Goal: Navigation & Orientation: Find specific page/section

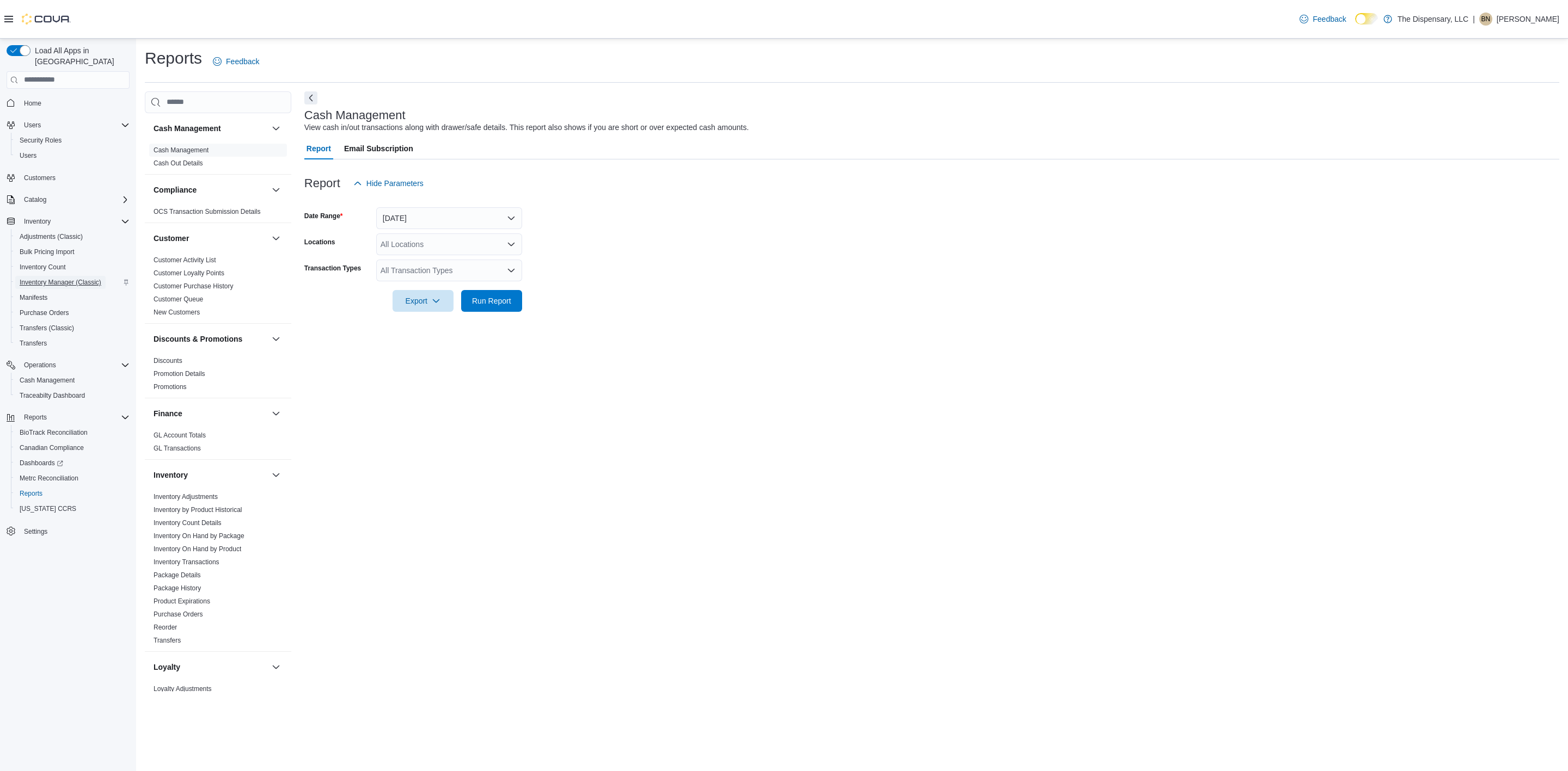
click at [100, 278] on span "Inventory Manager (Classic)" at bounding box center [60, 282] width 81 height 9
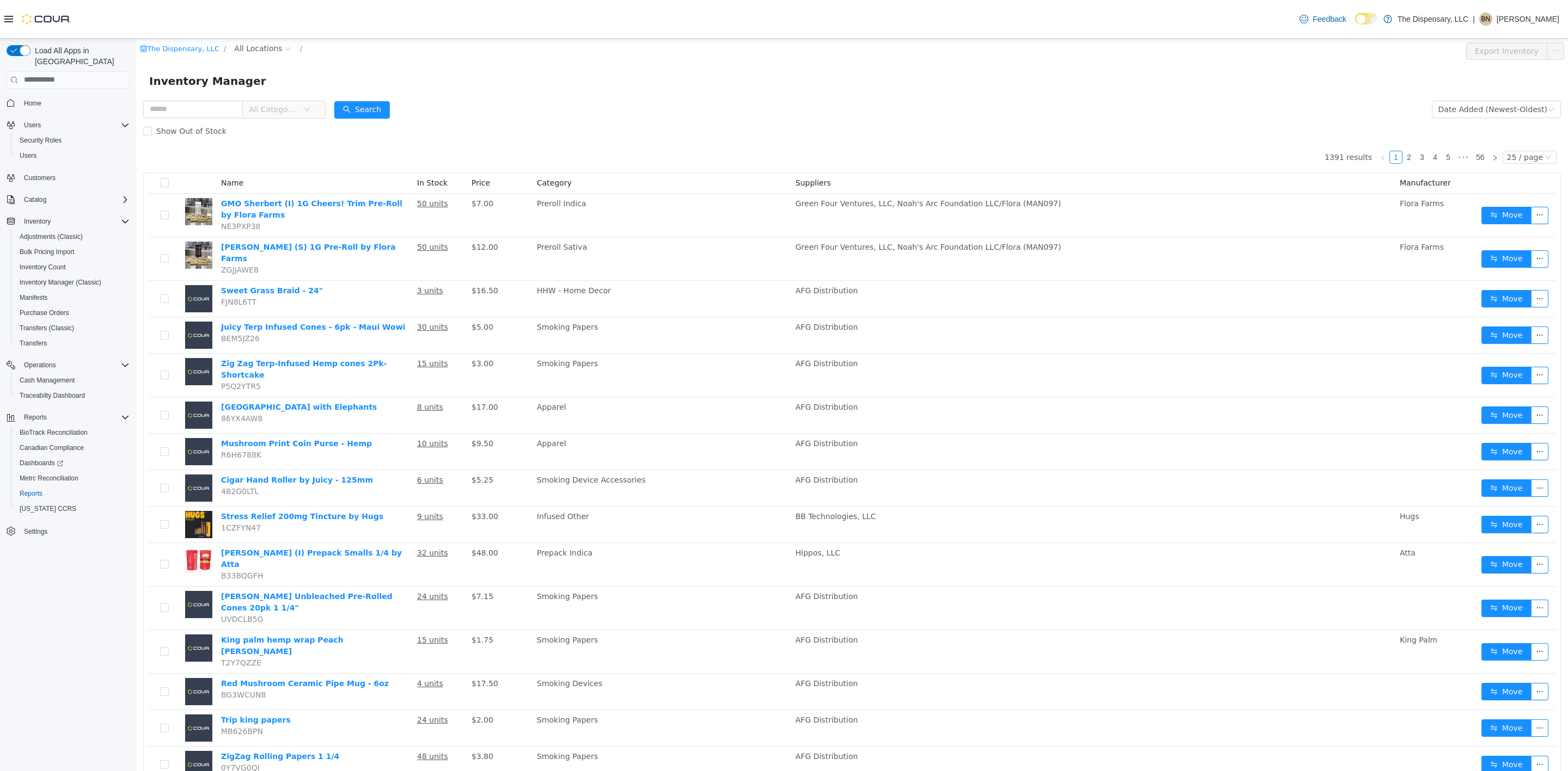
click at [1178, 36] on div "Feedback Dark Mode The Dispensary, LLC | BN [PERSON_NAME]" at bounding box center [784, 19] width 1568 height 39
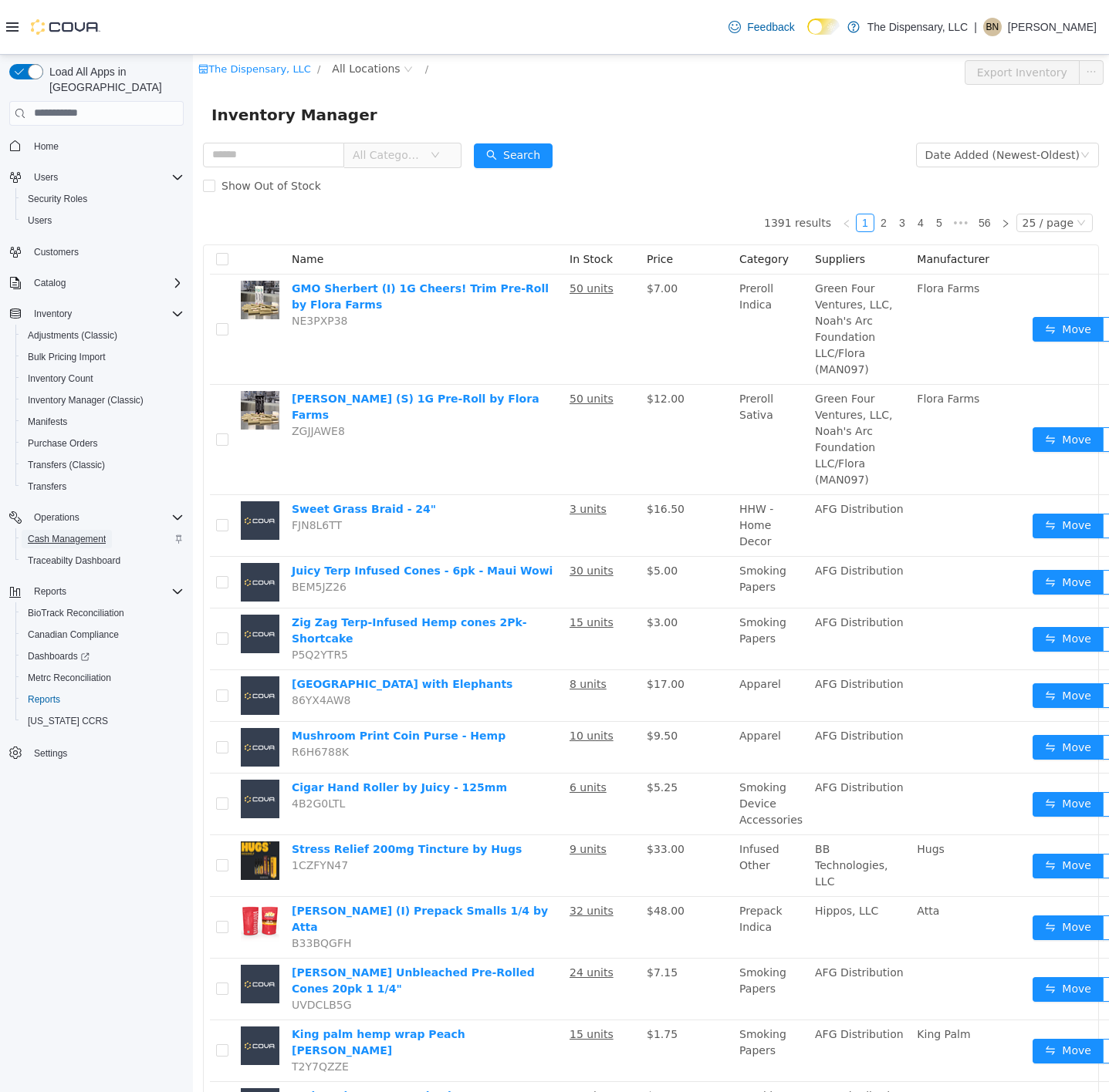
click at [102, 533] on span "Cash Management" at bounding box center [66, 539] width 78 height 12
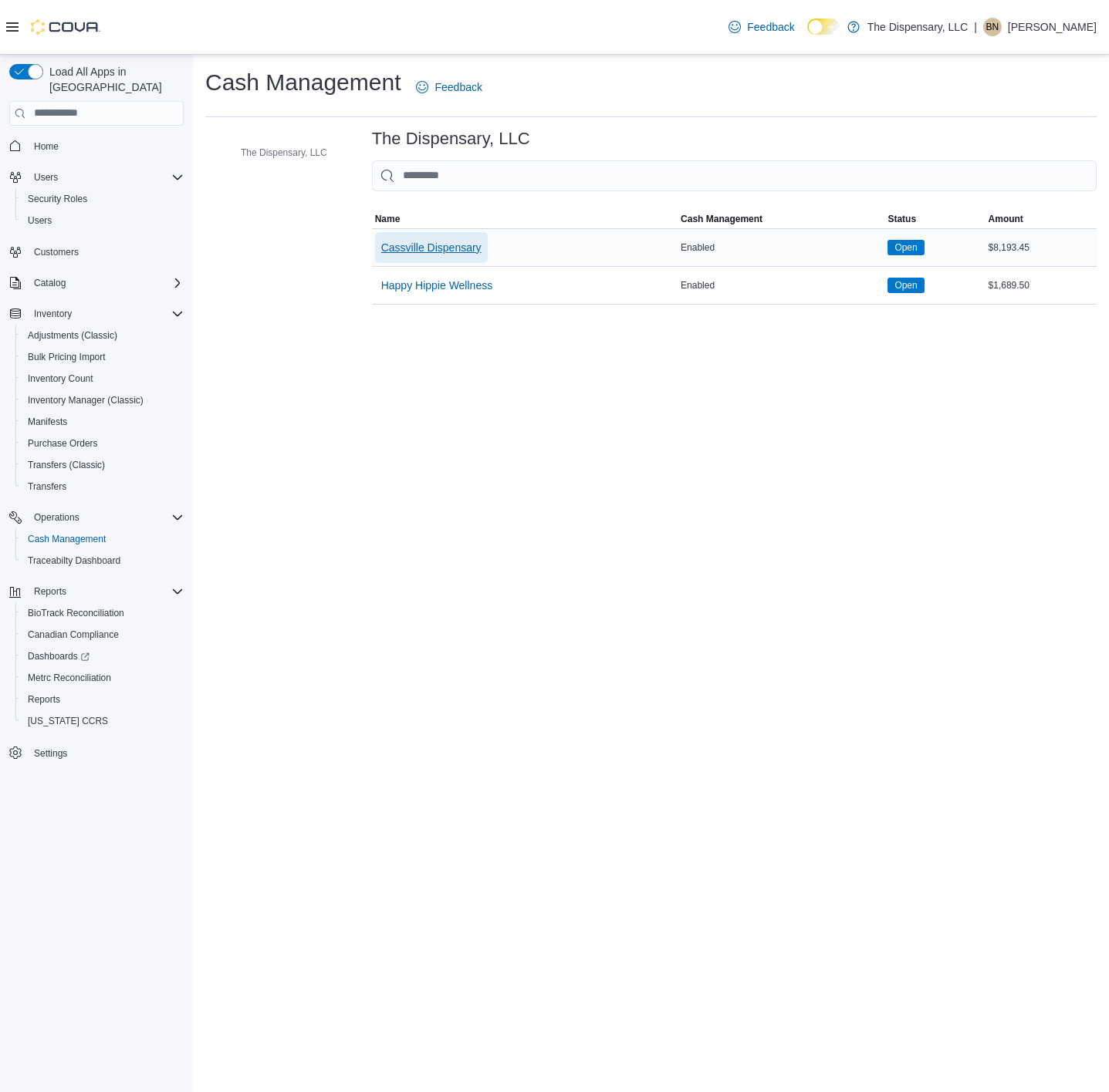
click at [421, 250] on span "Cassville Dispensary" at bounding box center [431, 248] width 101 height 16
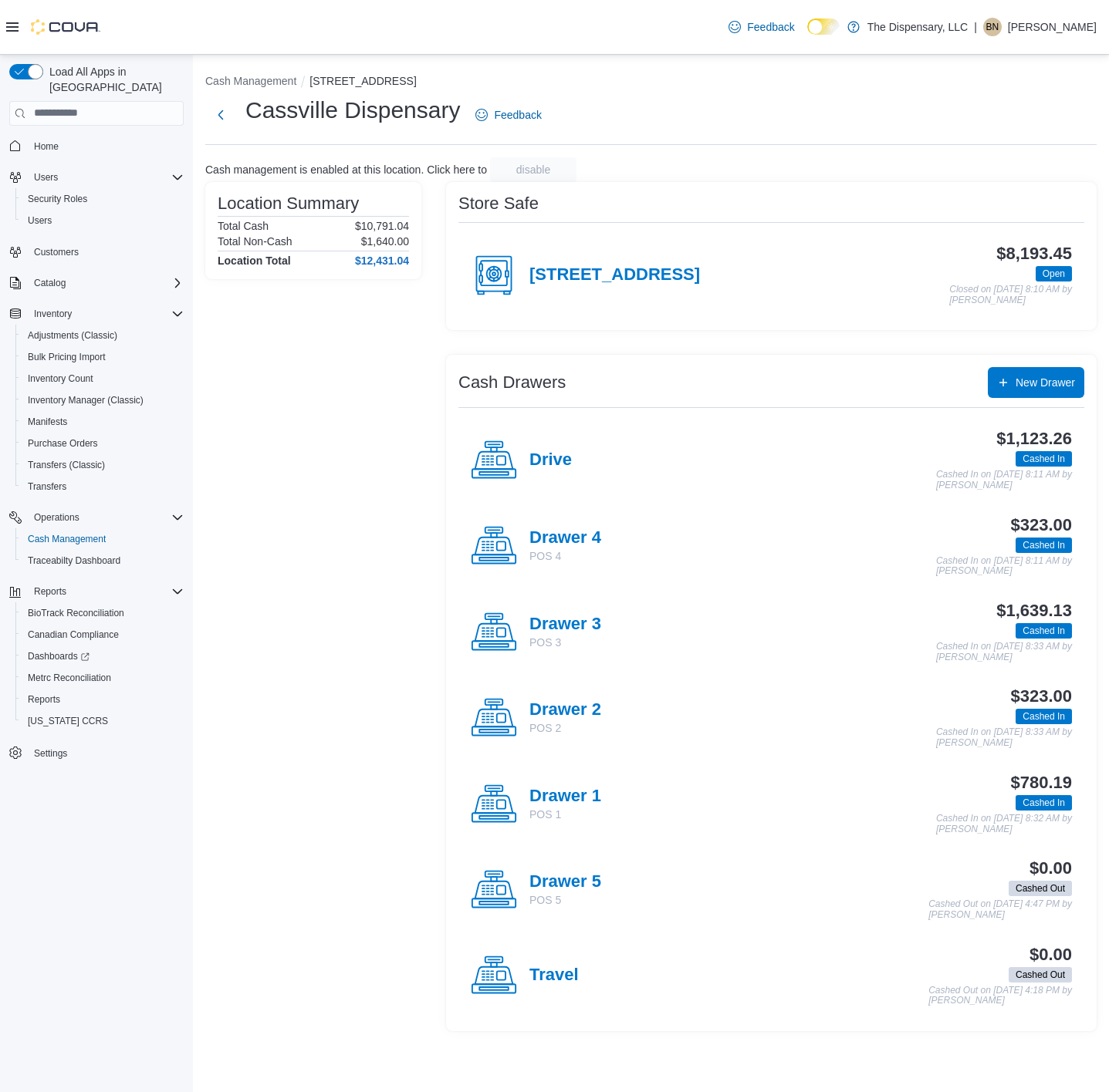
click at [565, 612] on div "Drawer 3 POS 3" at bounding box center [536, 632] width 130 height 46
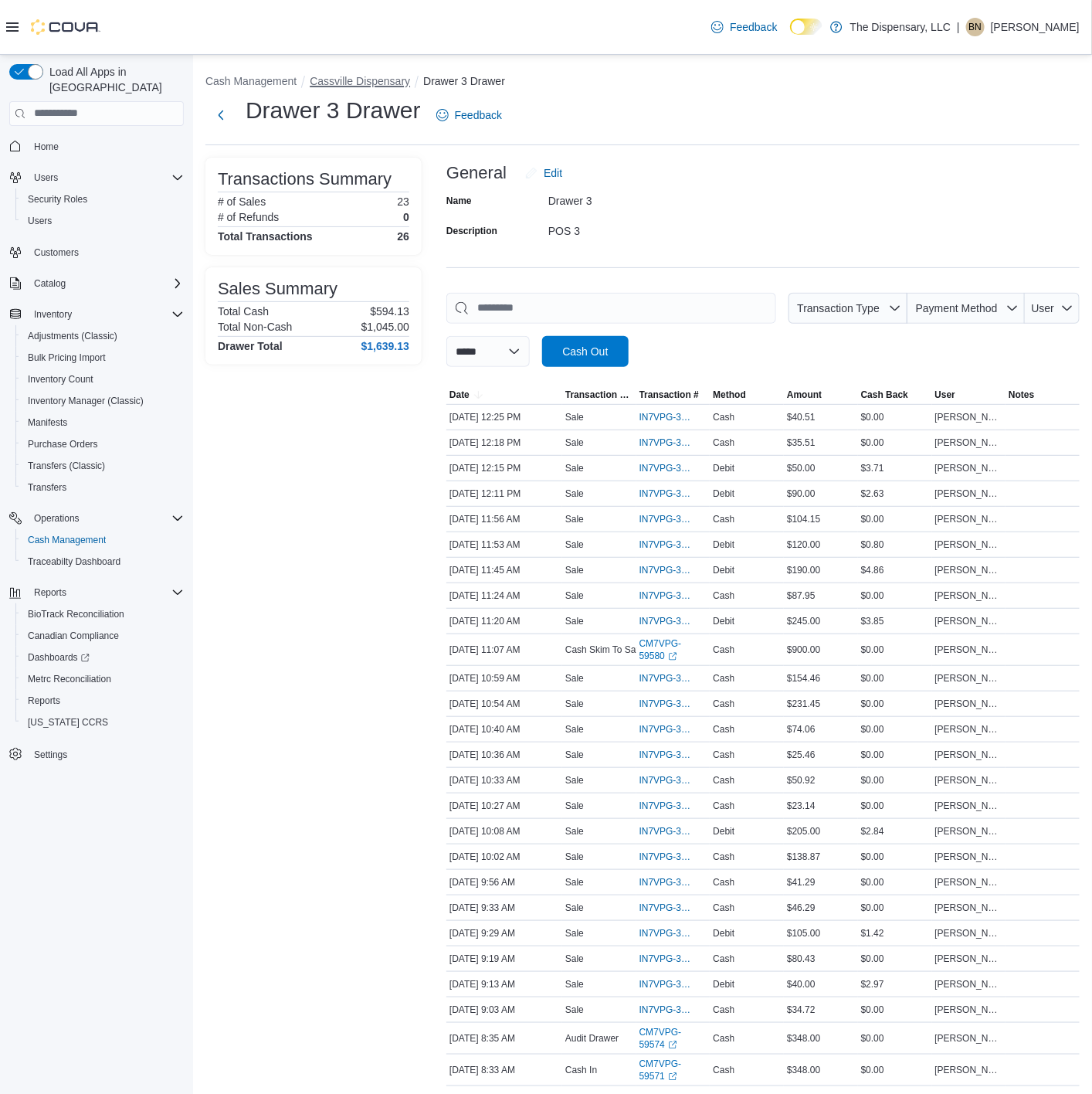
click at [339, 84] on button "Cassville Dispensary" at bounding box center [360, 81] width 101 height 12
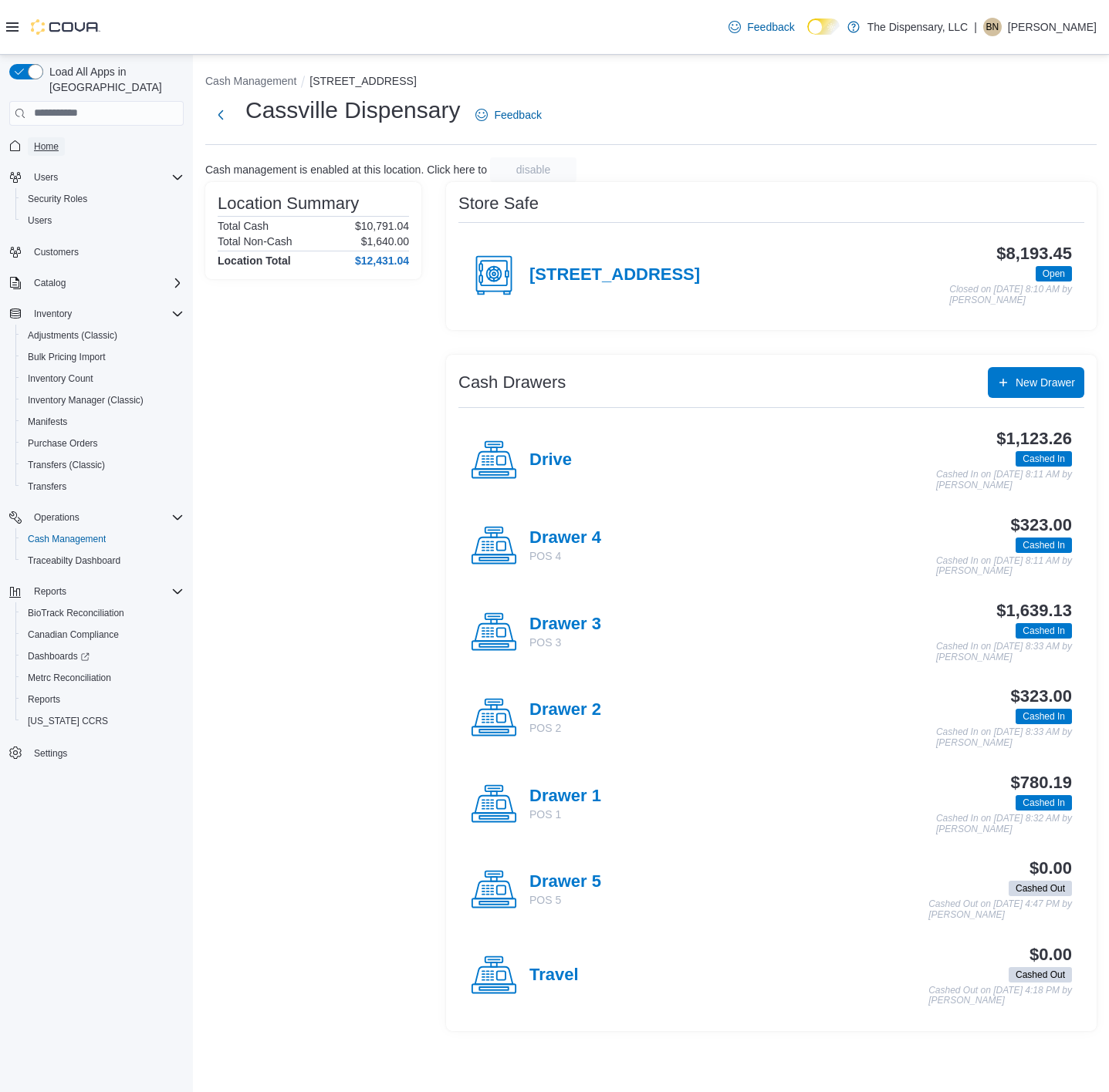
click at [46, 141] on span "Home" at bounding box center [46, 147] width 24 height 12
